Goal: Find specific page/section: Find specific page/section

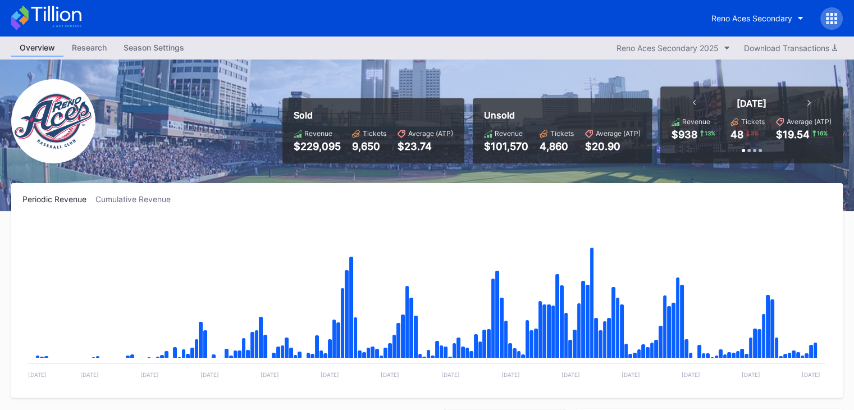
scroll to position [2335, 0]
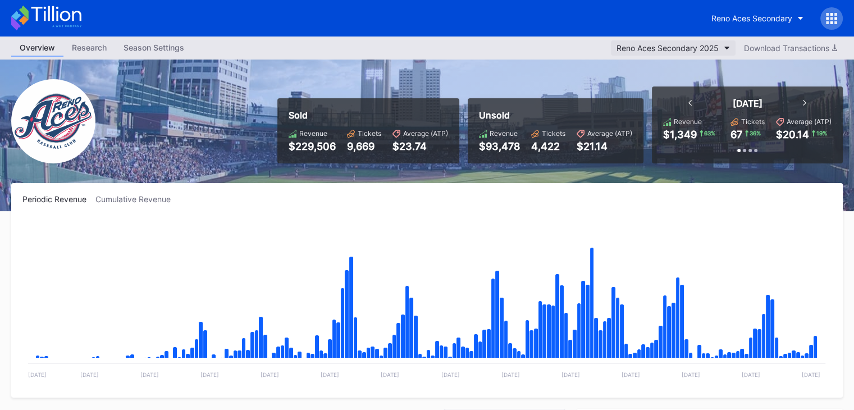
click at [691, 45] on div "Reno Aces Secondary 2025" at bounding box center [667, 48] width 102 height 10
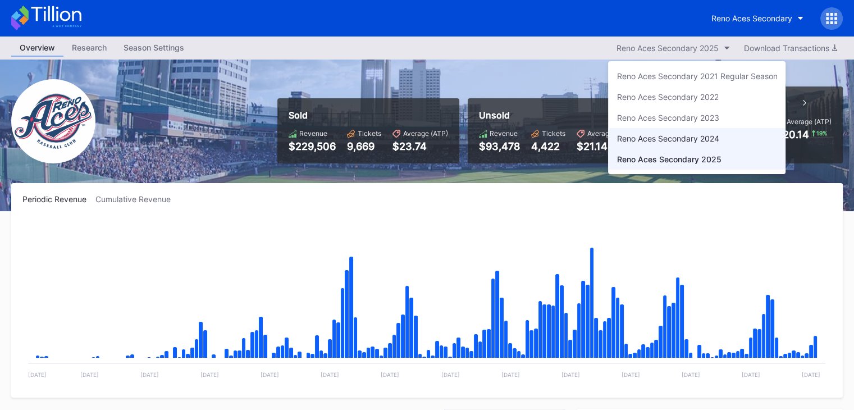
click at [654, 140] on div "Reno Aces Secondary 2024" at bounding box center [667, 139] width 102 height 10
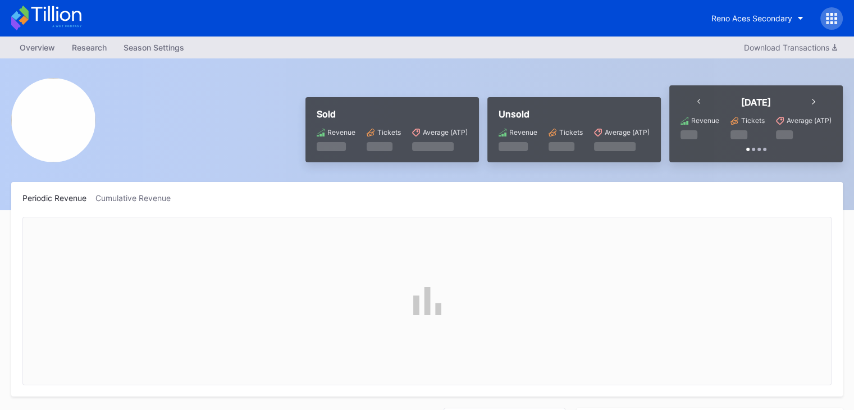
scroll to position [353, 0]
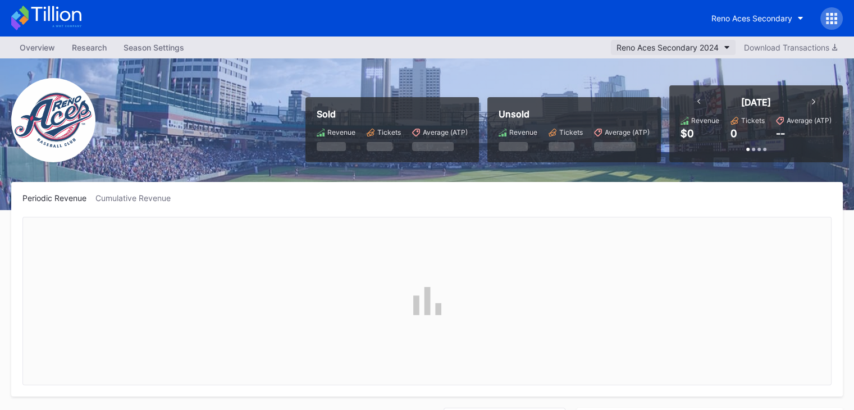
click at [667, 48] on div "Reno Aces Secondary 2024" at bounding box center [667, 48] width 102 height 10
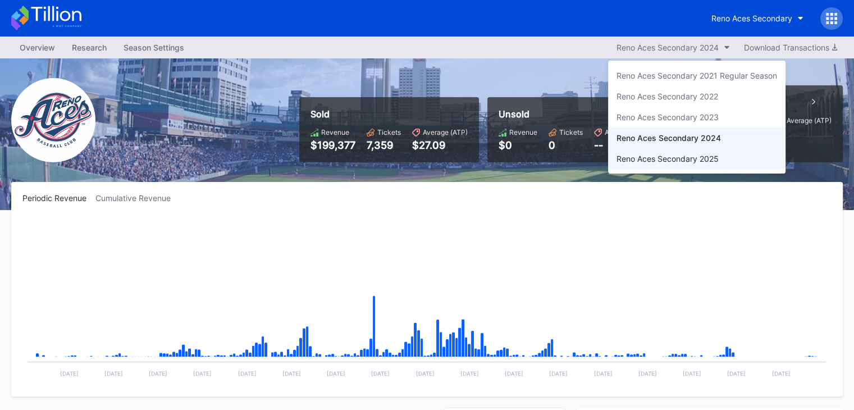
click at [662, 151] on div "Reno Aces Secondary 2025" at bounding box center [696, 158] width 177 height 21
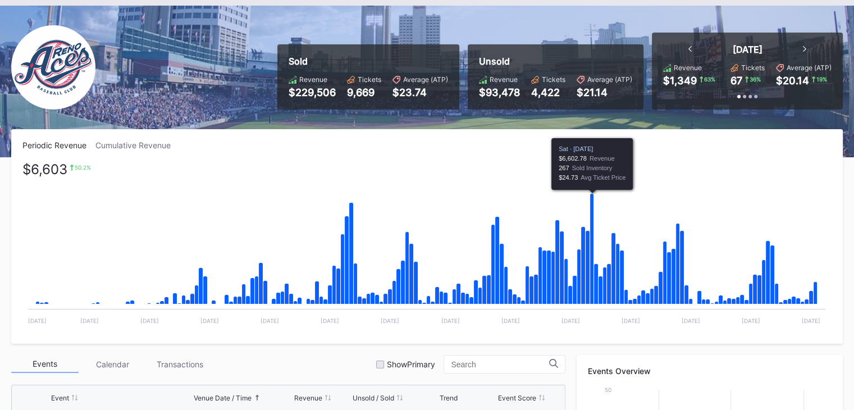
scroll to position [51, 0]
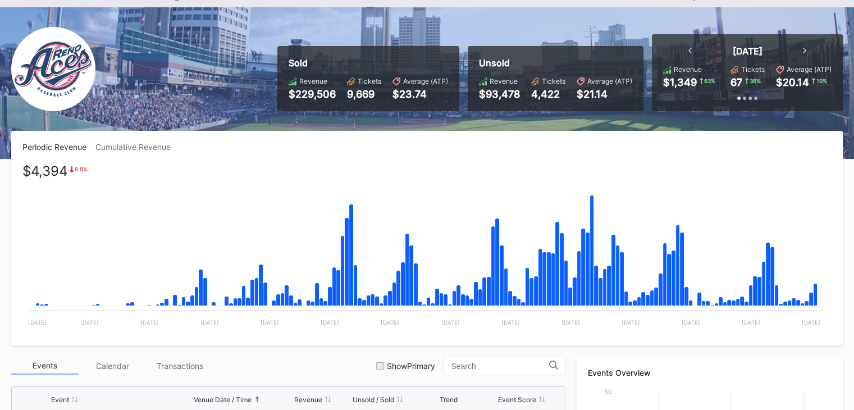
click at [151, 150] on div "Cumulative Revenue" at bounding box center [137, 147] width 84 height 10
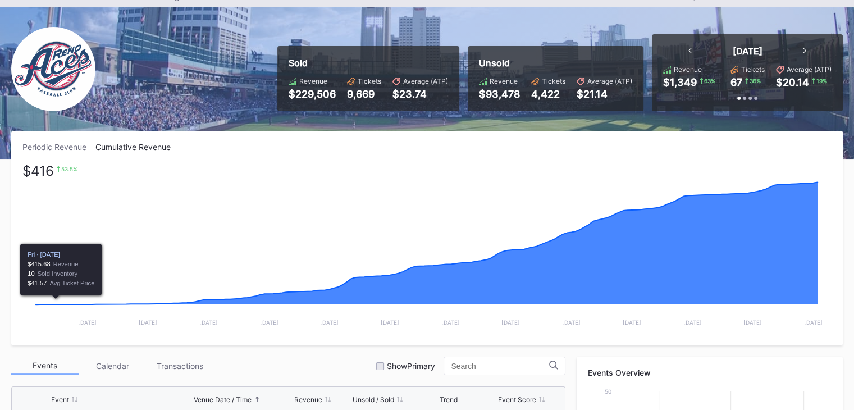
click at [36, 150] on div "Periodic Revenue" at bounding box center [58, 147] width 73 height 10
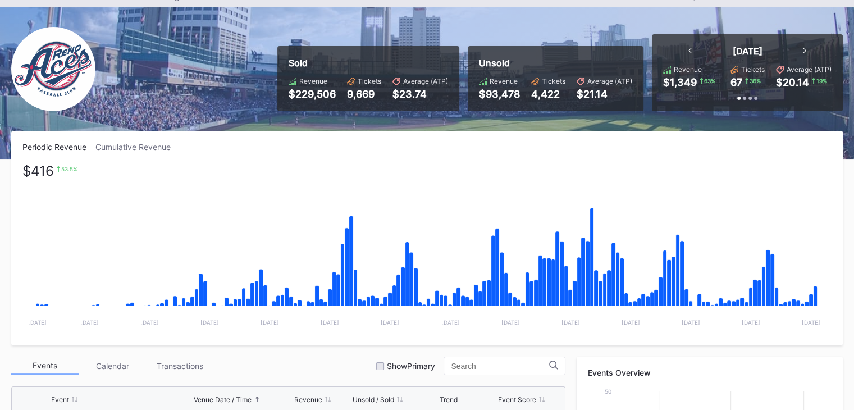
scroll to position [0, 0]
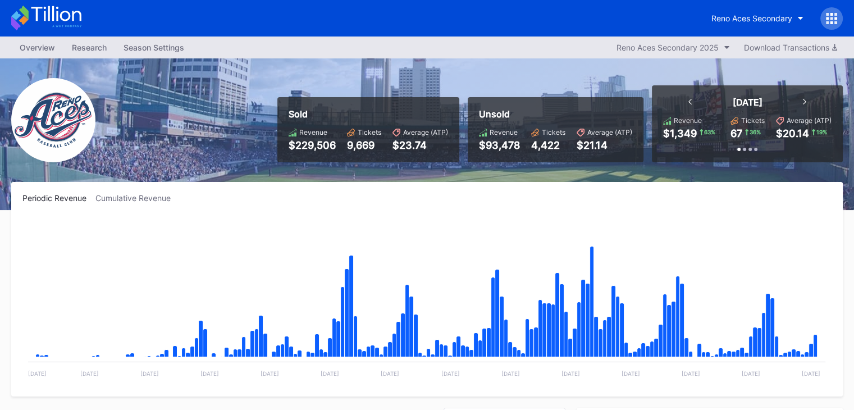
scroll to position [2370, 0]
